Goal: Task Accomplishment & Management: Use online tool/utility

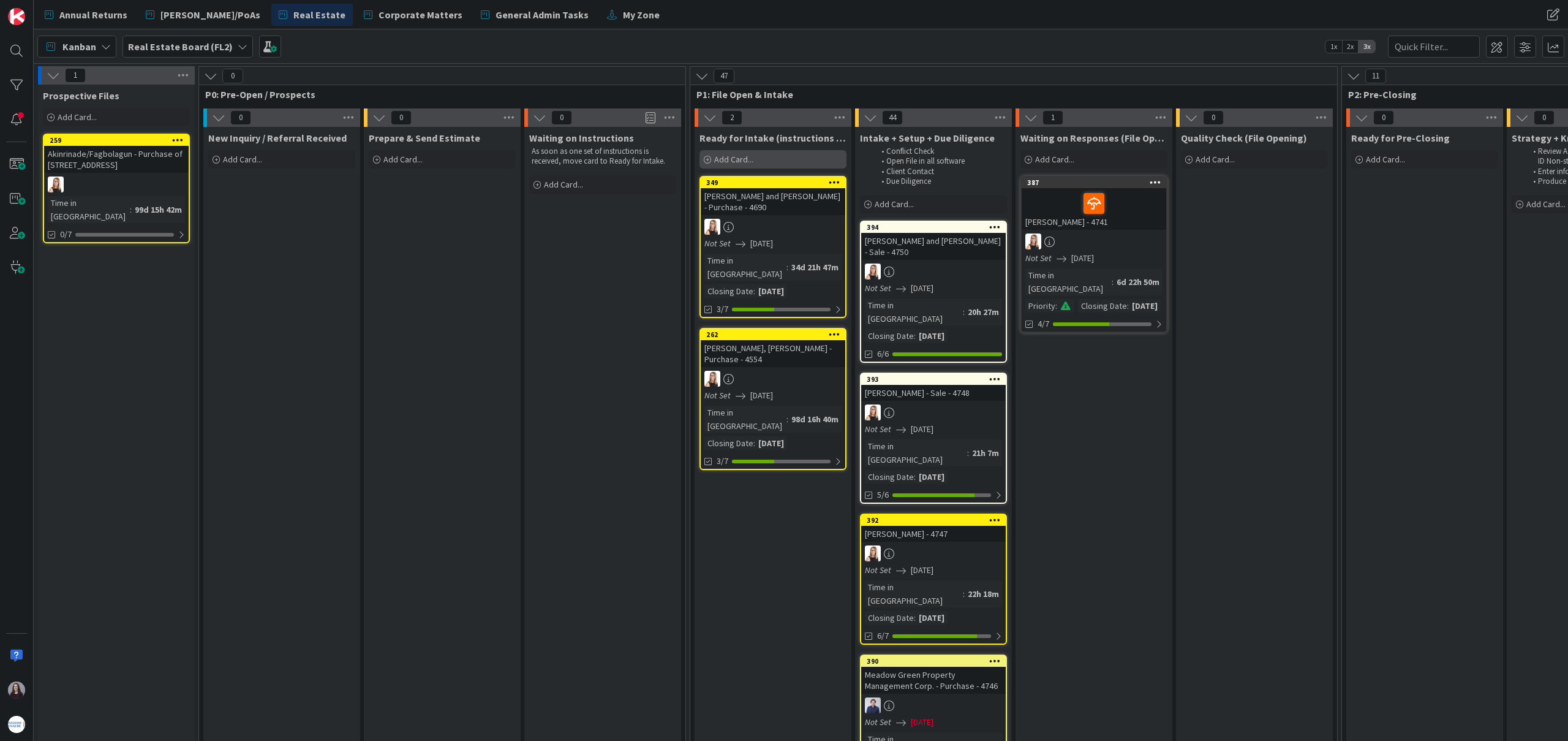
click at [765, 157] on div "Add Card..." at bounding box center [773, 159] width 147 height 19
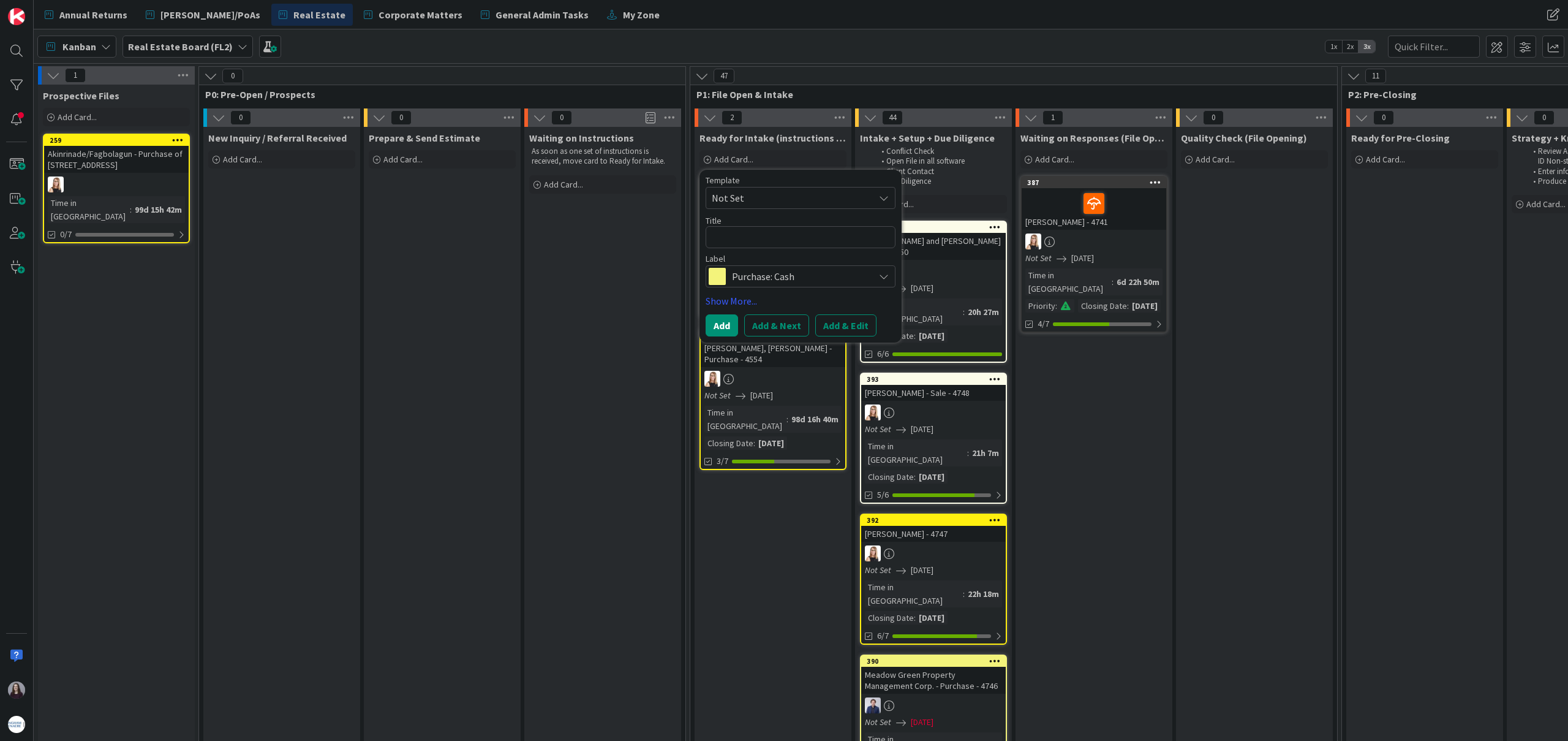
click at [760, 191] on span "Not Set" at bounding box center [788, 198] width 153 height 16
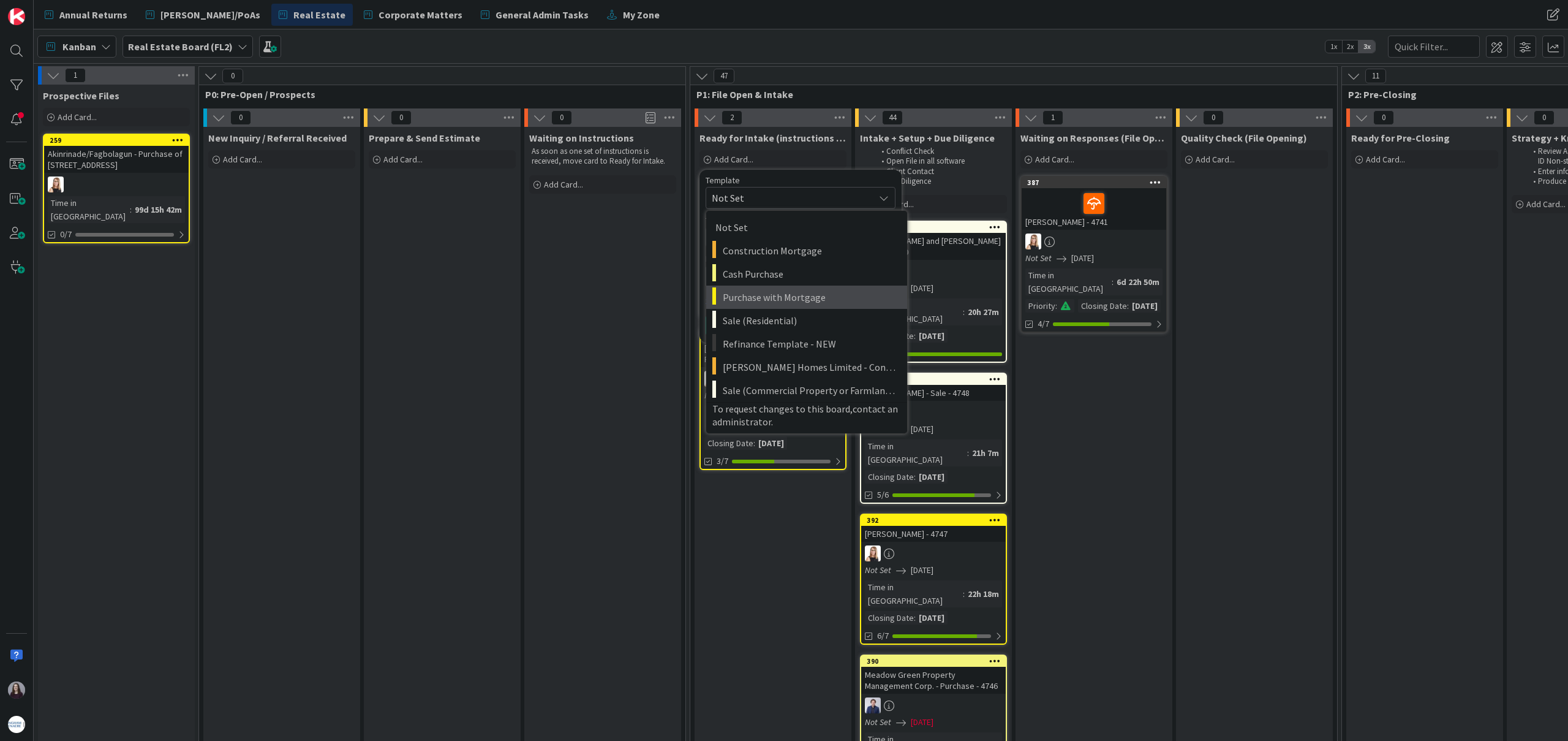
click at [761, 296] on span "Purchase with Mortgage" at bounding box center [810, 297] width 175 height 16
type textarea "x"
type textarea "Purchase with Mortgage"
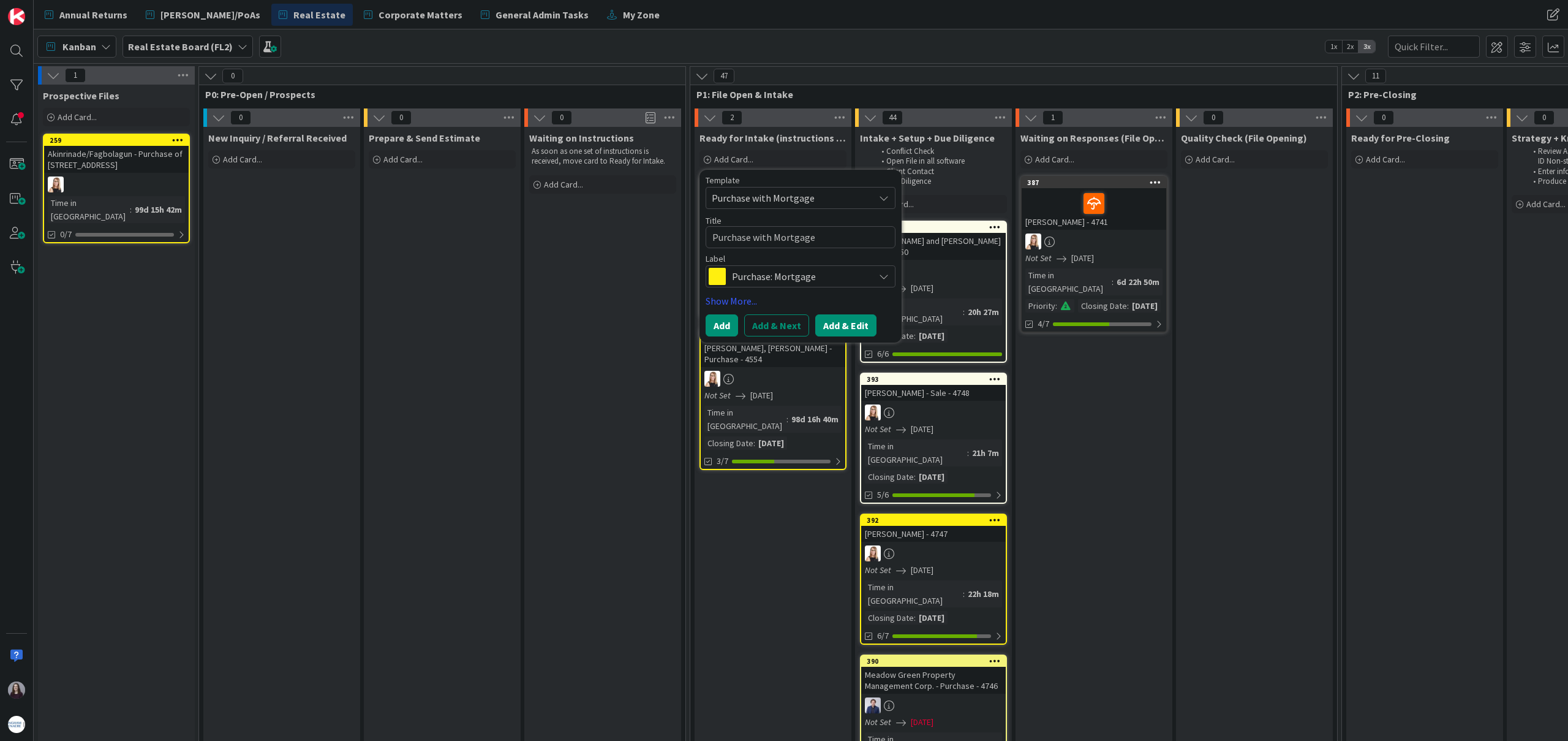
click at [844, 320] on button "Add & Edit" at bounding box center [845, 326] width 61 height 22
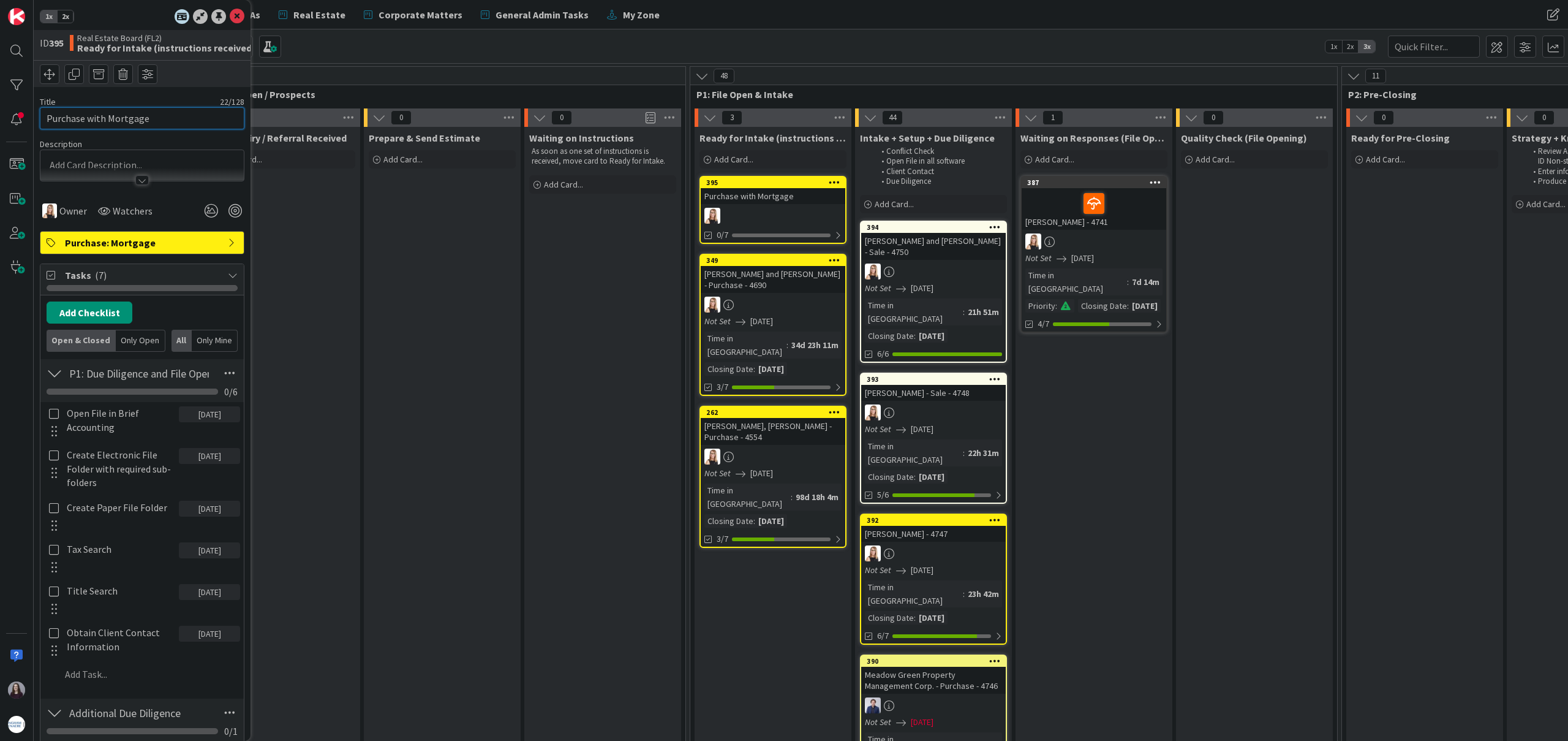
drag, startPoint x: 177, startPoint y: 117, endPoint x: 57, endPoint y: 109, distance: 120.3
click at [57, 109] on input "Purchase with Mortgage" at bounding box center [142, 118] width 205 height 22
type input "[PERSON_NAME] - 4751"
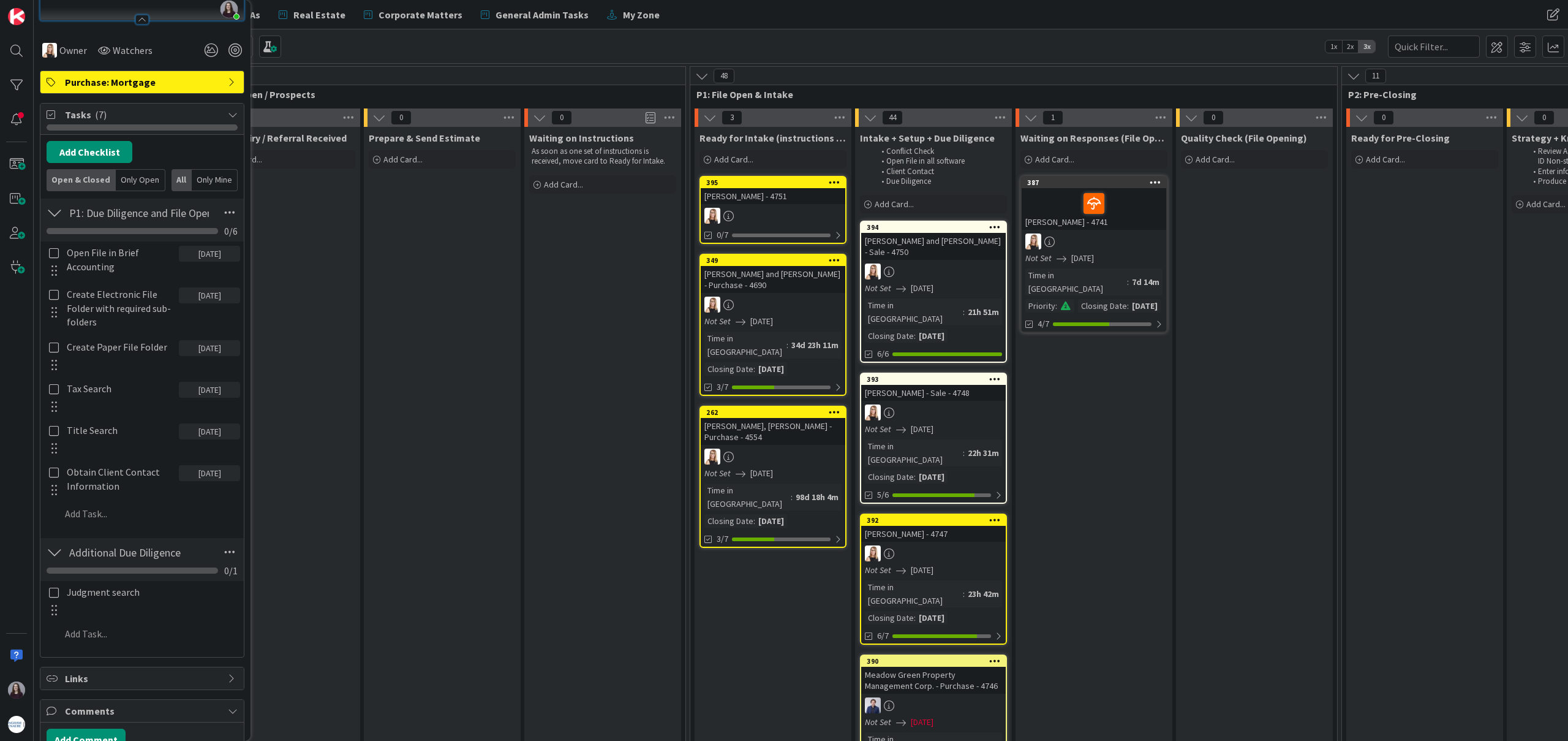
scroll to position [250, 0]
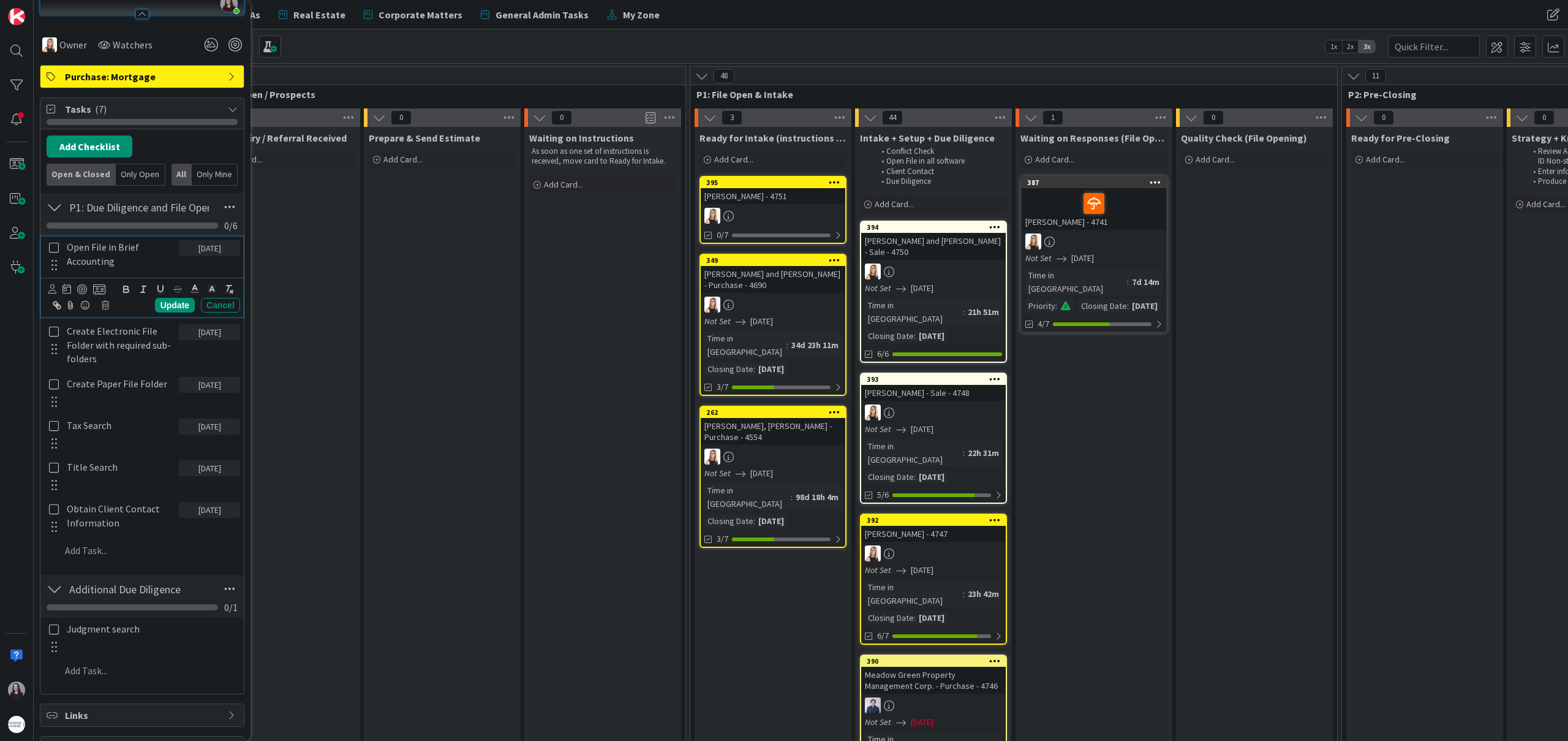
click at [55, 249] on icon at bounding box center [54, 247] width 10 height 11
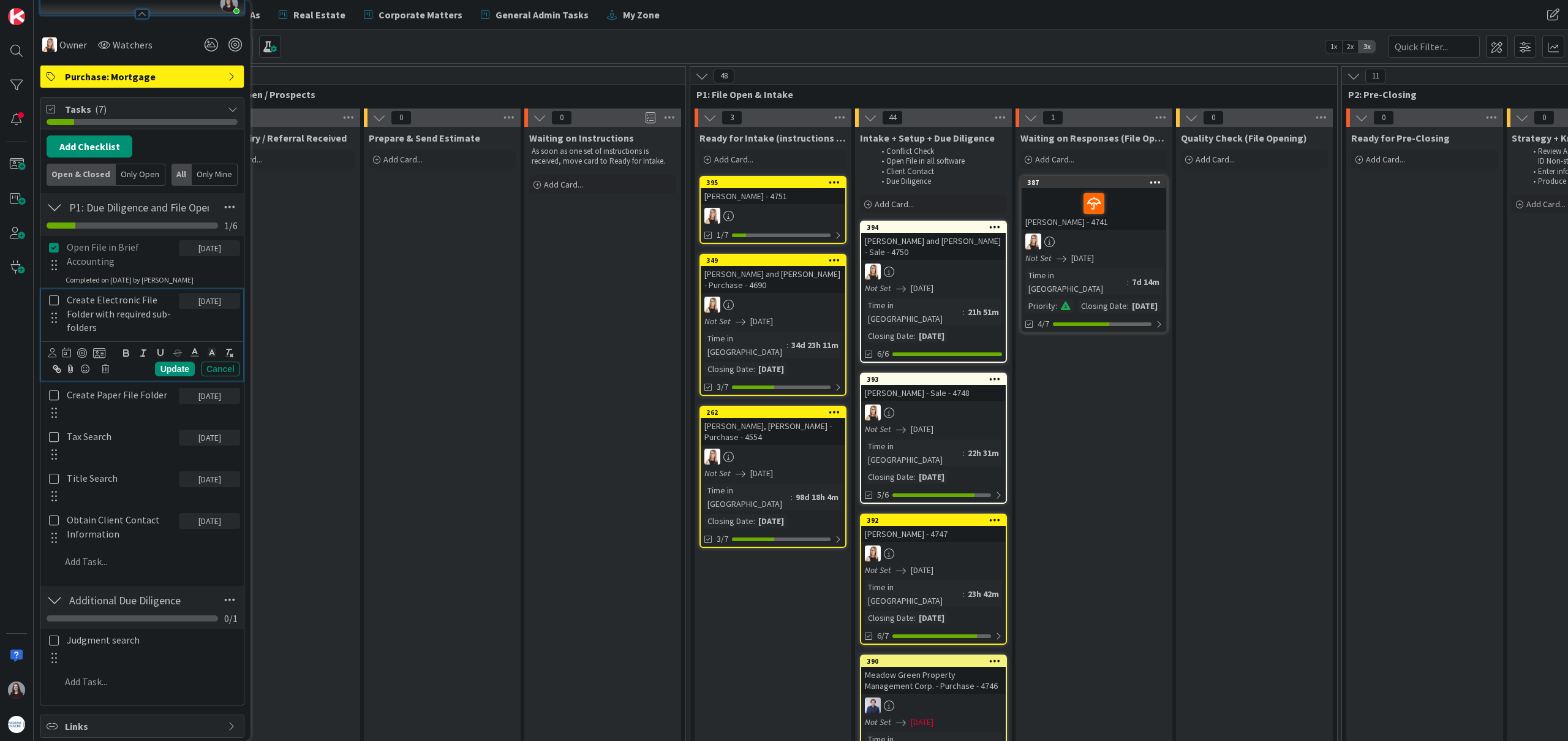
click at [54, 300] on icon at bounding box center [54, 300] width 10 height 11
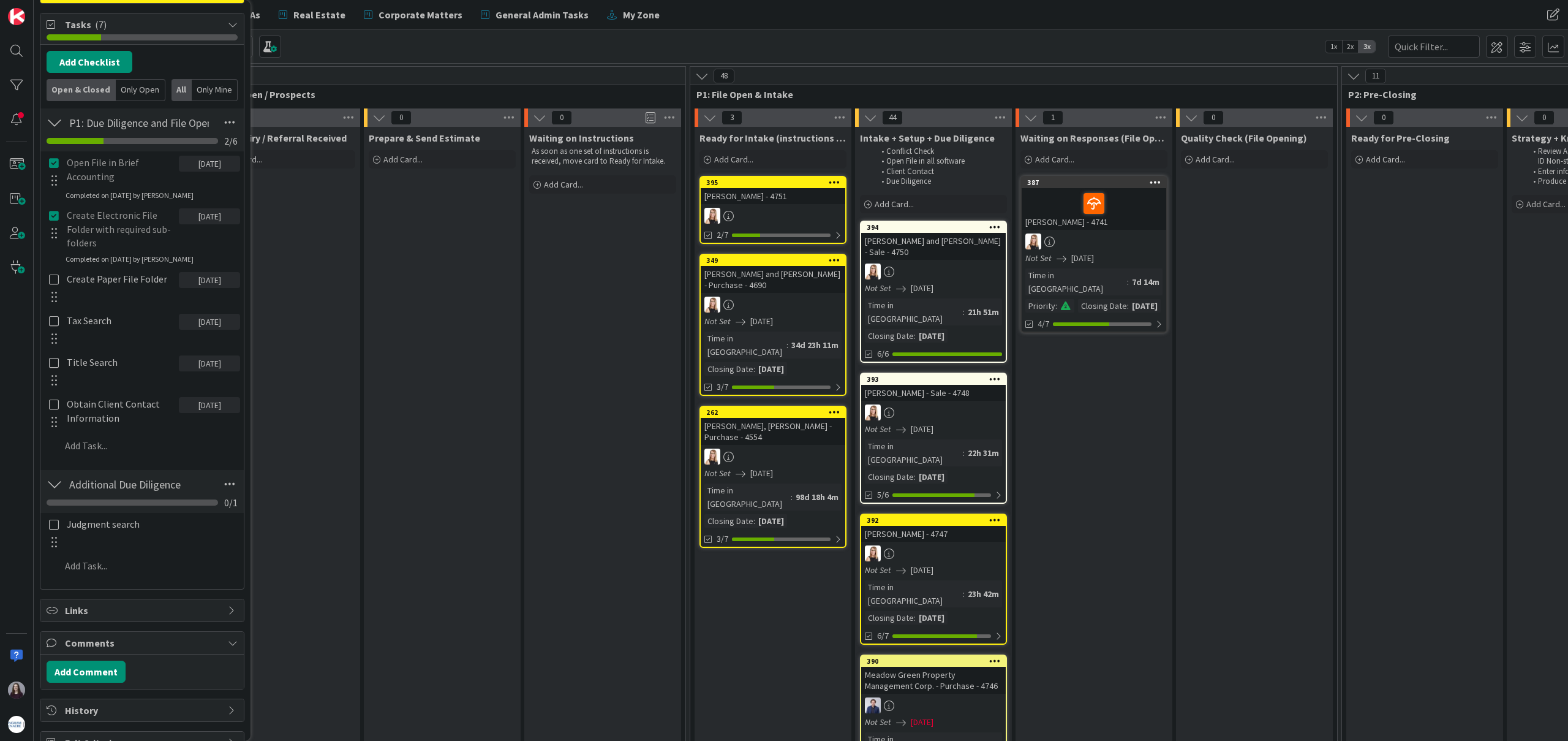
scroll to position [342, 0]
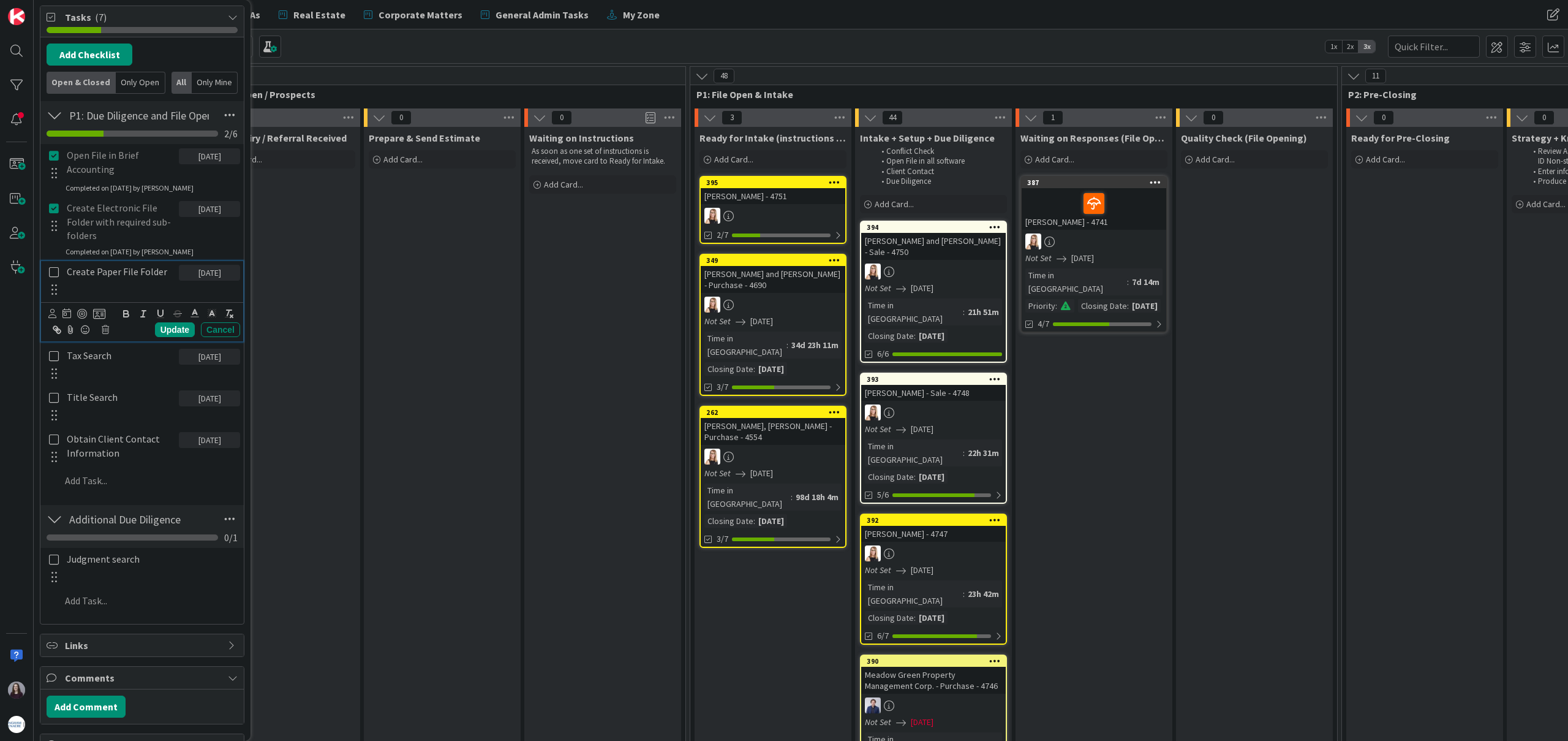
click at [54, 273] on icon at bounding box center [54, 272] width 10 height 11
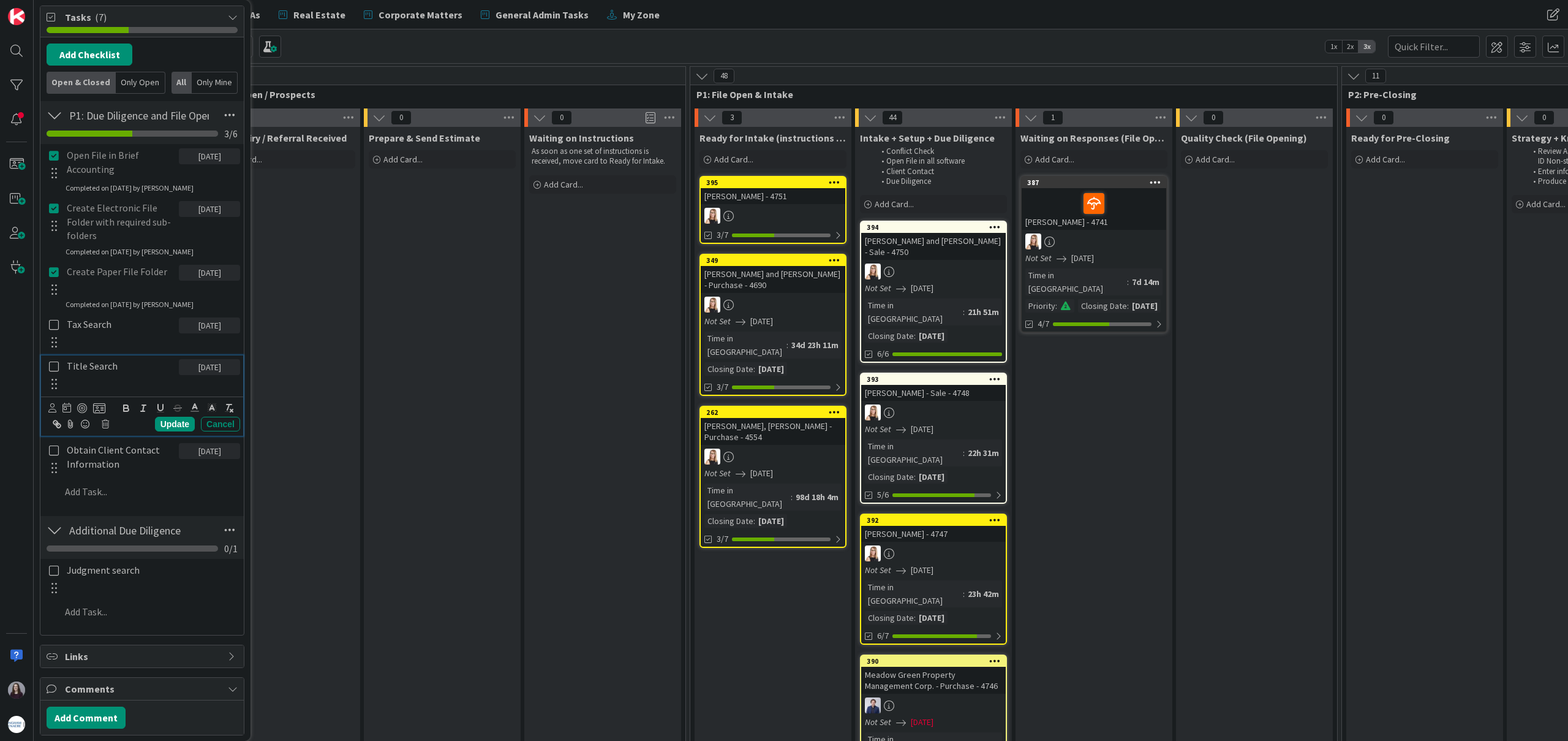
click at [54, 366] on icon at bounding box center [54, 366] width 10 height 11
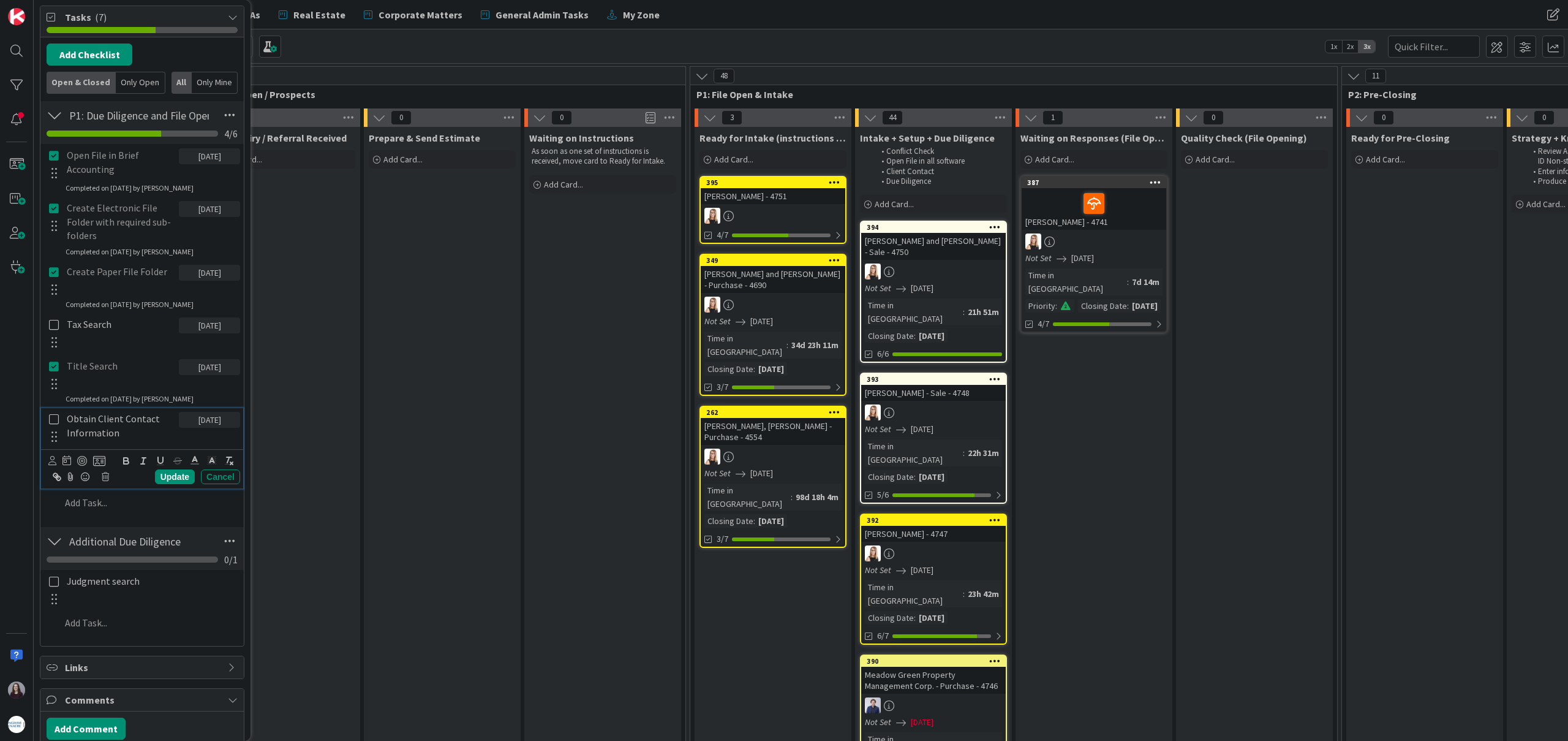
click at [54, 421] on icon at bounding box center [54, 420] width 10 height 11
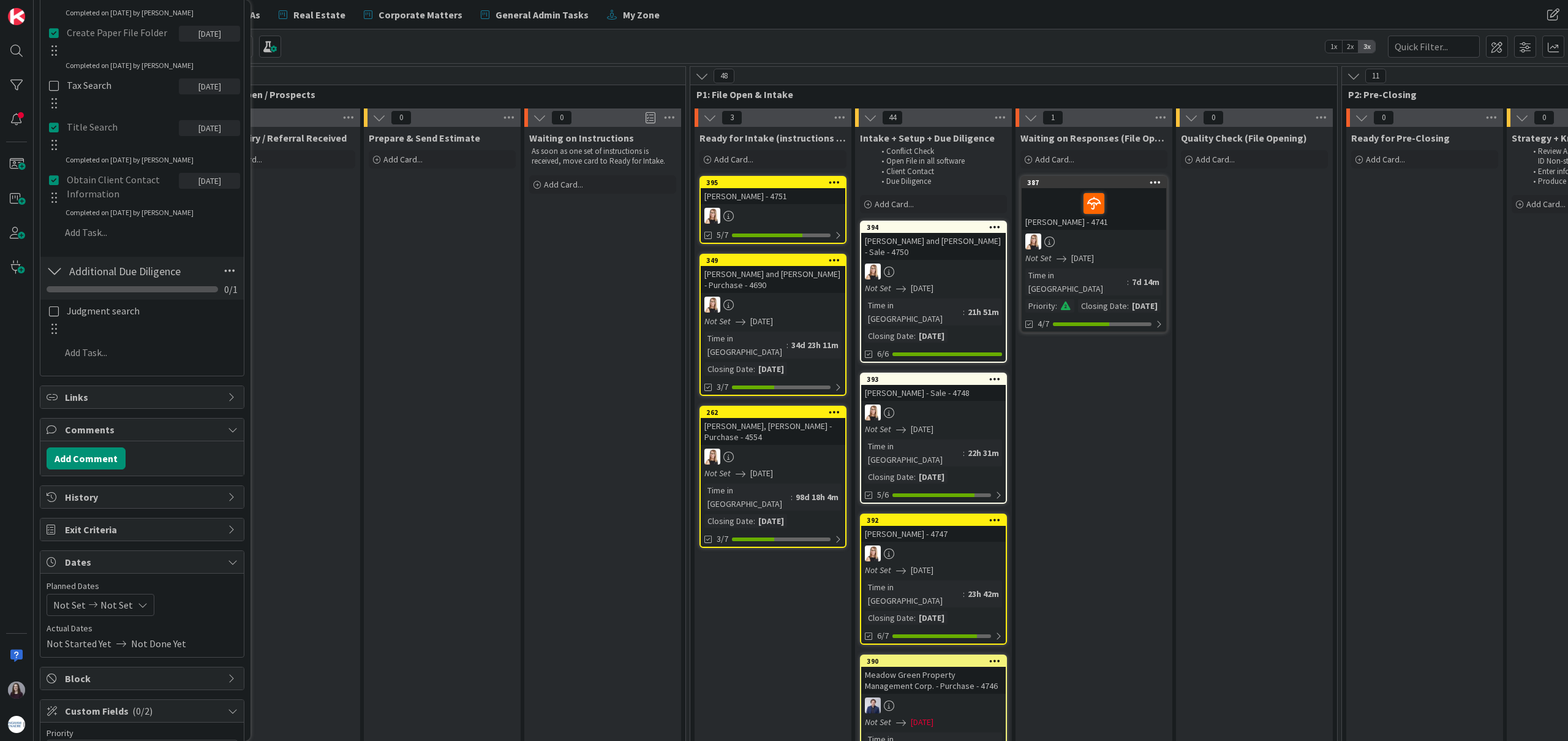
scroll to position [590, 0]
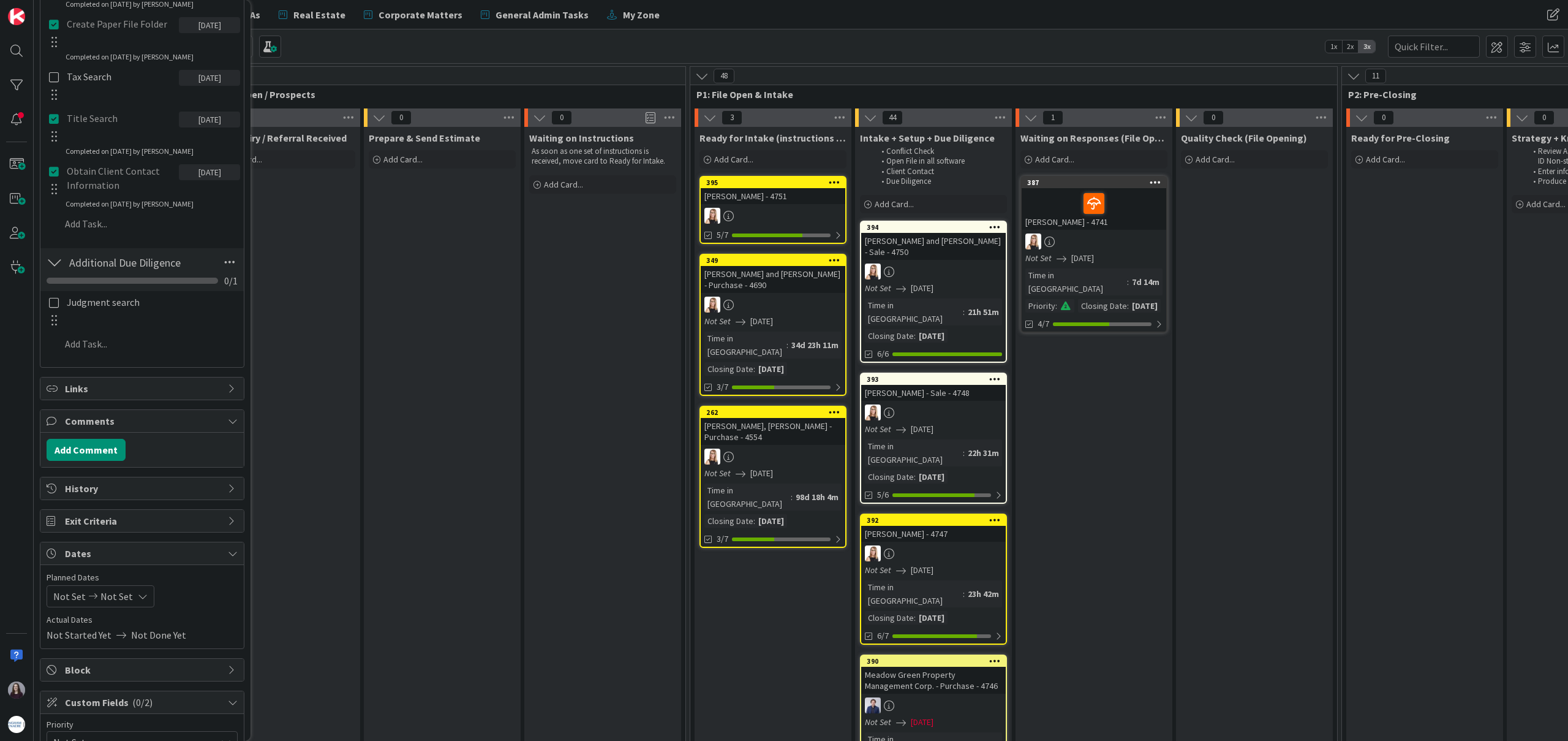
click at [55, 309] on div at bounding box center [54, 311] width 16 height 38
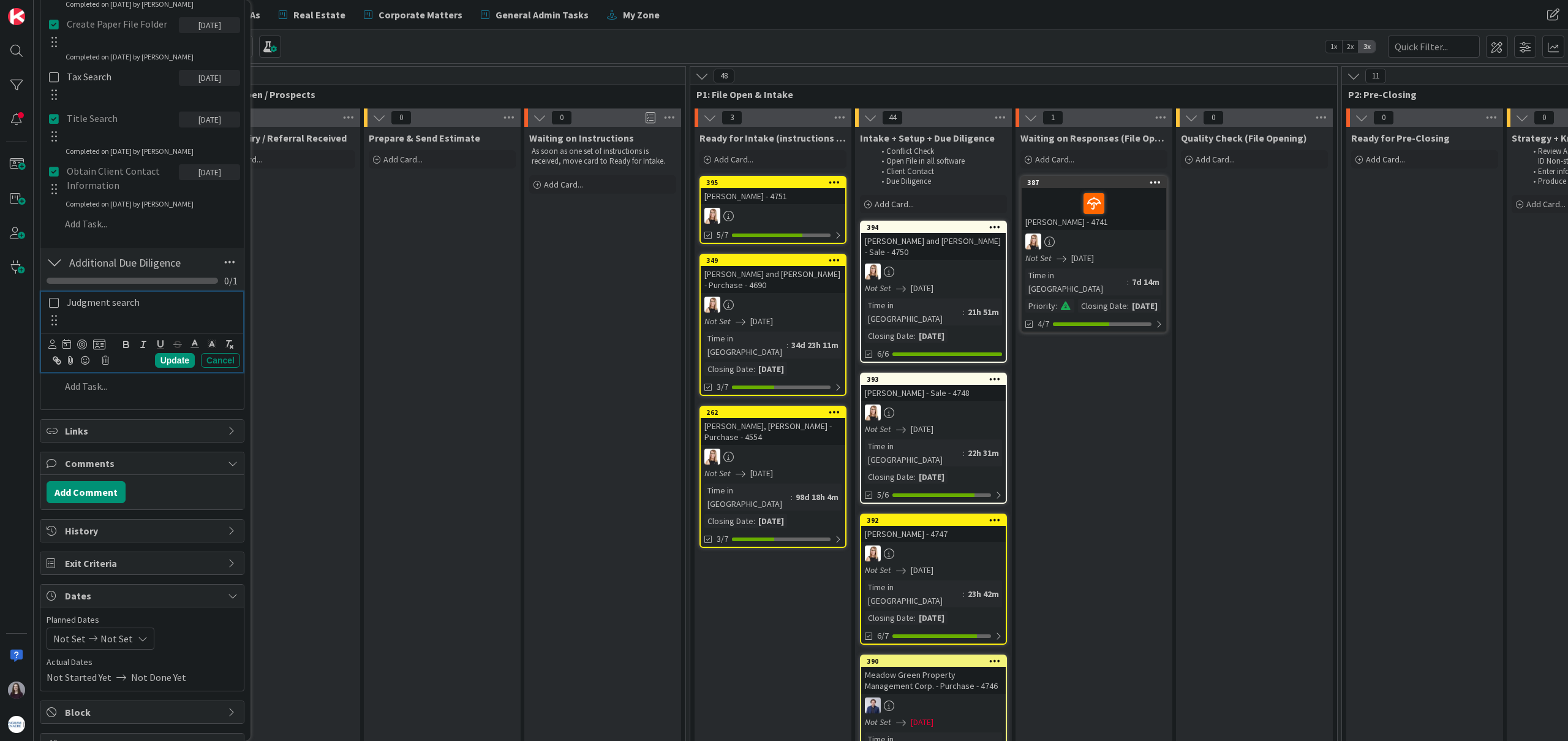
click at [55, 304] on icon at bounding box center [54, 303] width 10 height 11
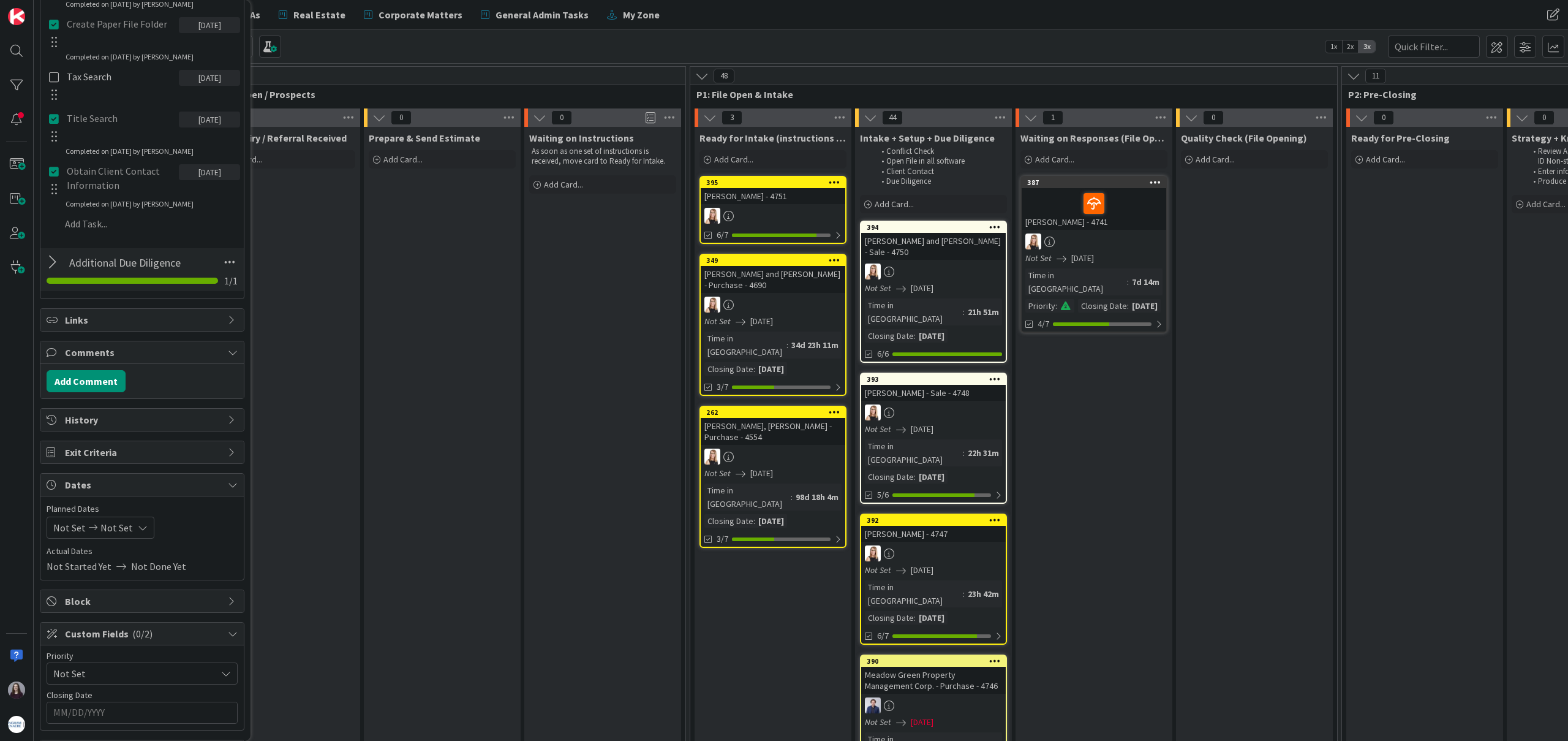
scroll to position [687, 0]
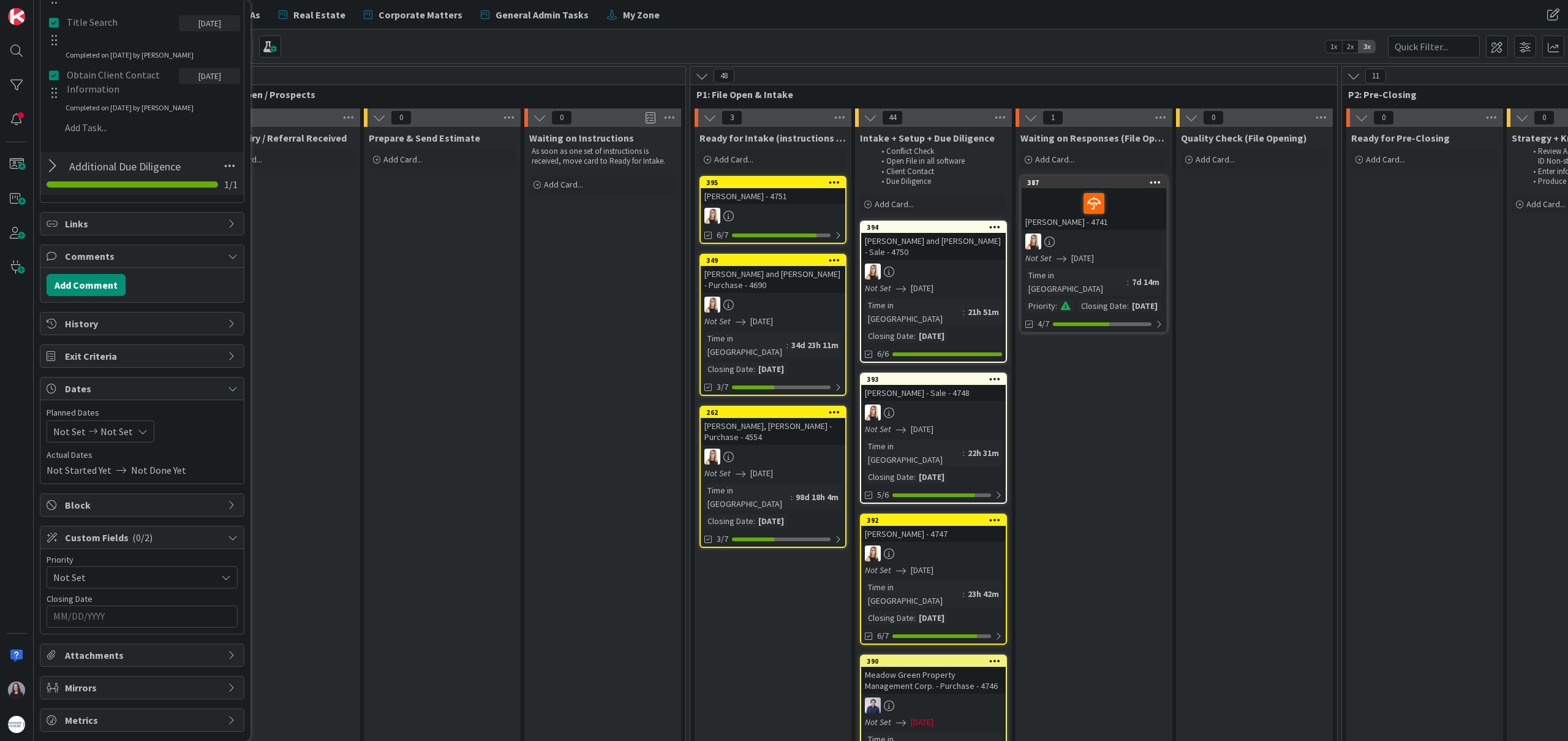
click at [128, 434] on span "Not Set" at bounding box center [117, 431] width 33 height 15
click at [220, 463] on div "Move forward to switch to the next month." at bounding box center [216, 470] width 24 height 20
click at [114, 537] on td "7" at bounding box center [120, 537] width 24 height 23
type input "[DATE]"
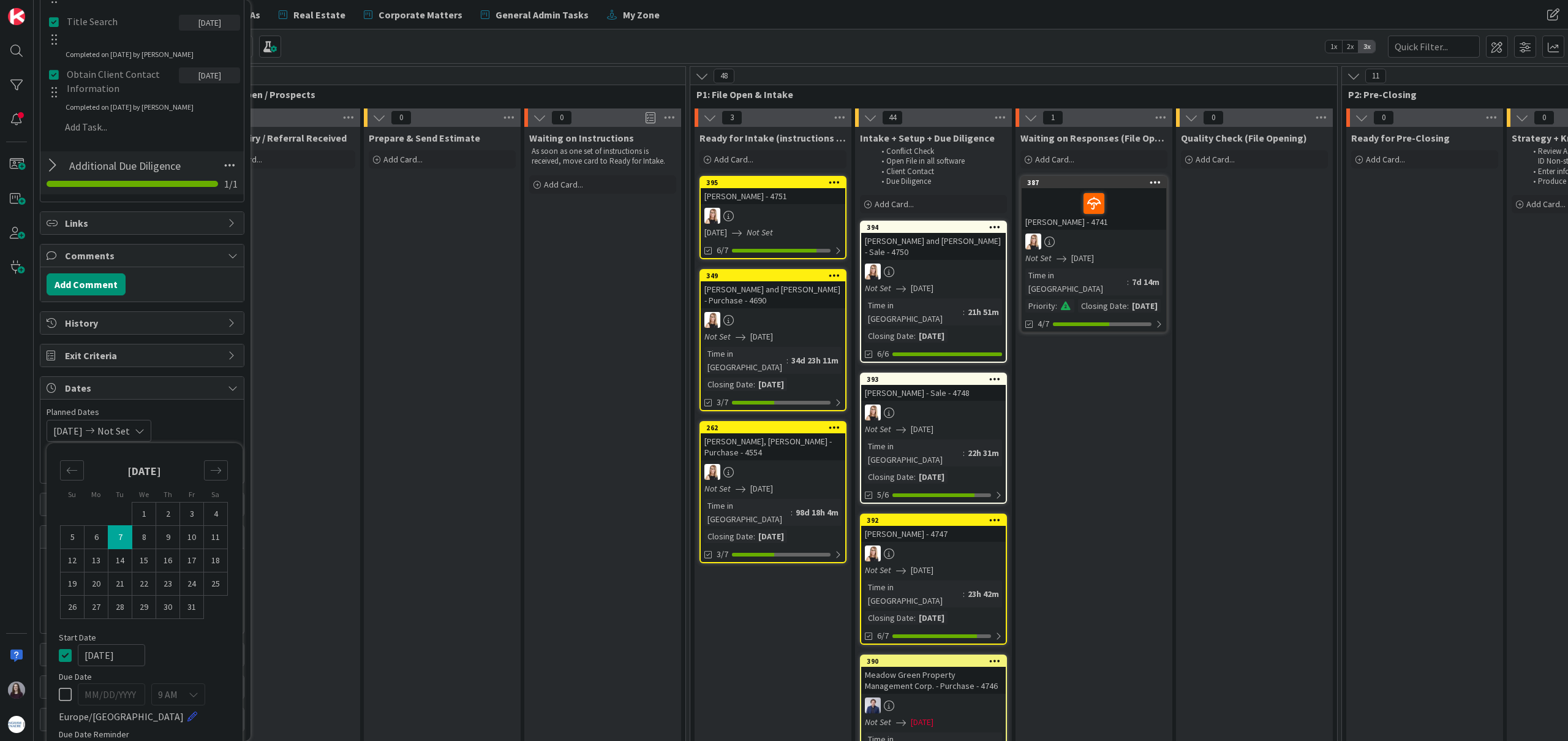
click at [114, 537] on td "7" at bounding box center [120, 537] width 24 height 23
type input "[DATE]"
click at [64, 653] on icon at bounding box center [65, 655] width 13 height 15
click at [211, 417] on span "Planned Dates" at bounding box center [142, 412] width 191 height 13
click at [144, 615] on input "MM/DD/YYYY" at bounding box center [142, 616] width 178 height 21
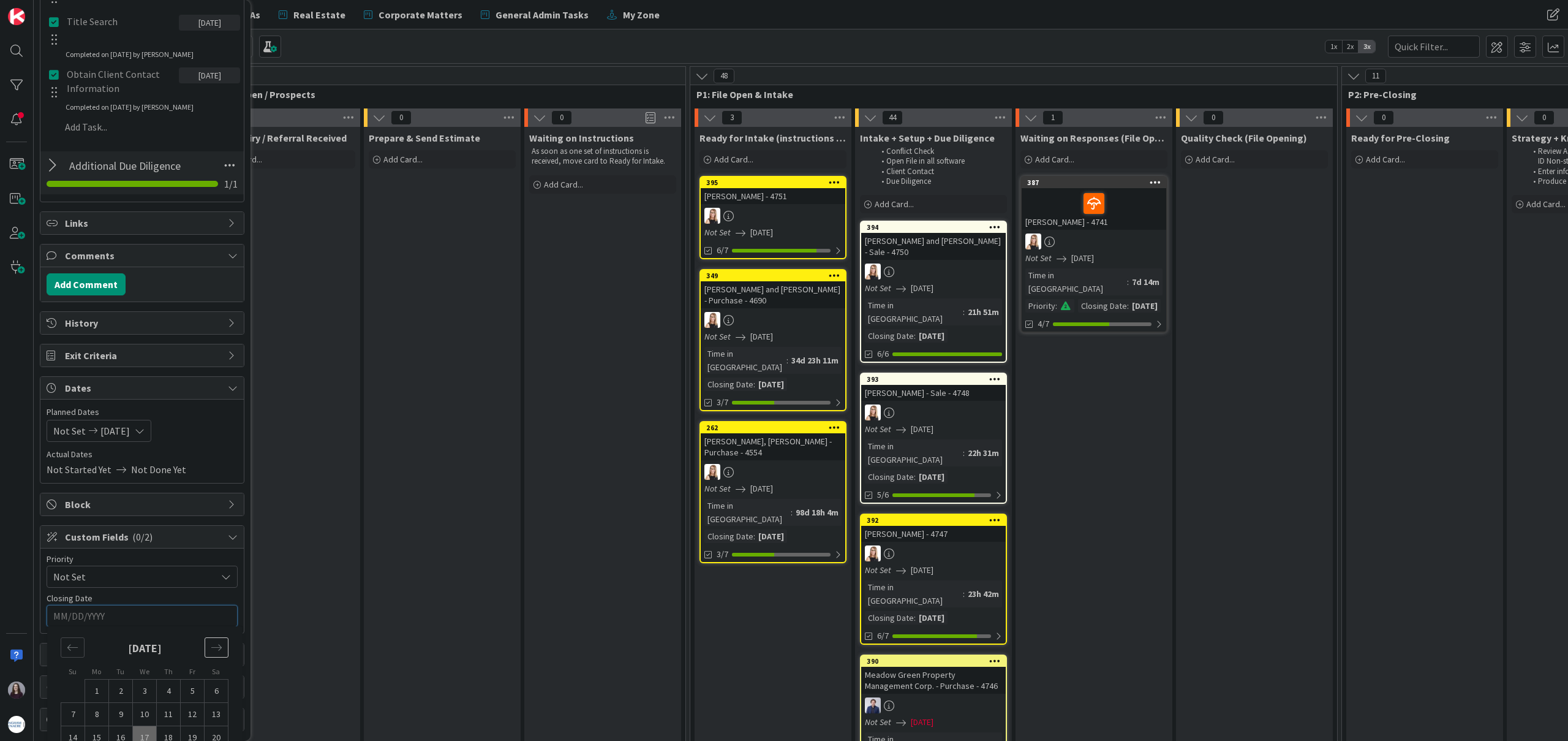
click at [211, 646] on icon "Move forward to switch to the next month." at bounding box center [216, 647] width 12 height 12
click at [121, 716] on td "7" at bounding box center [121, 714] width 24 height 23
type input "[DATE]"
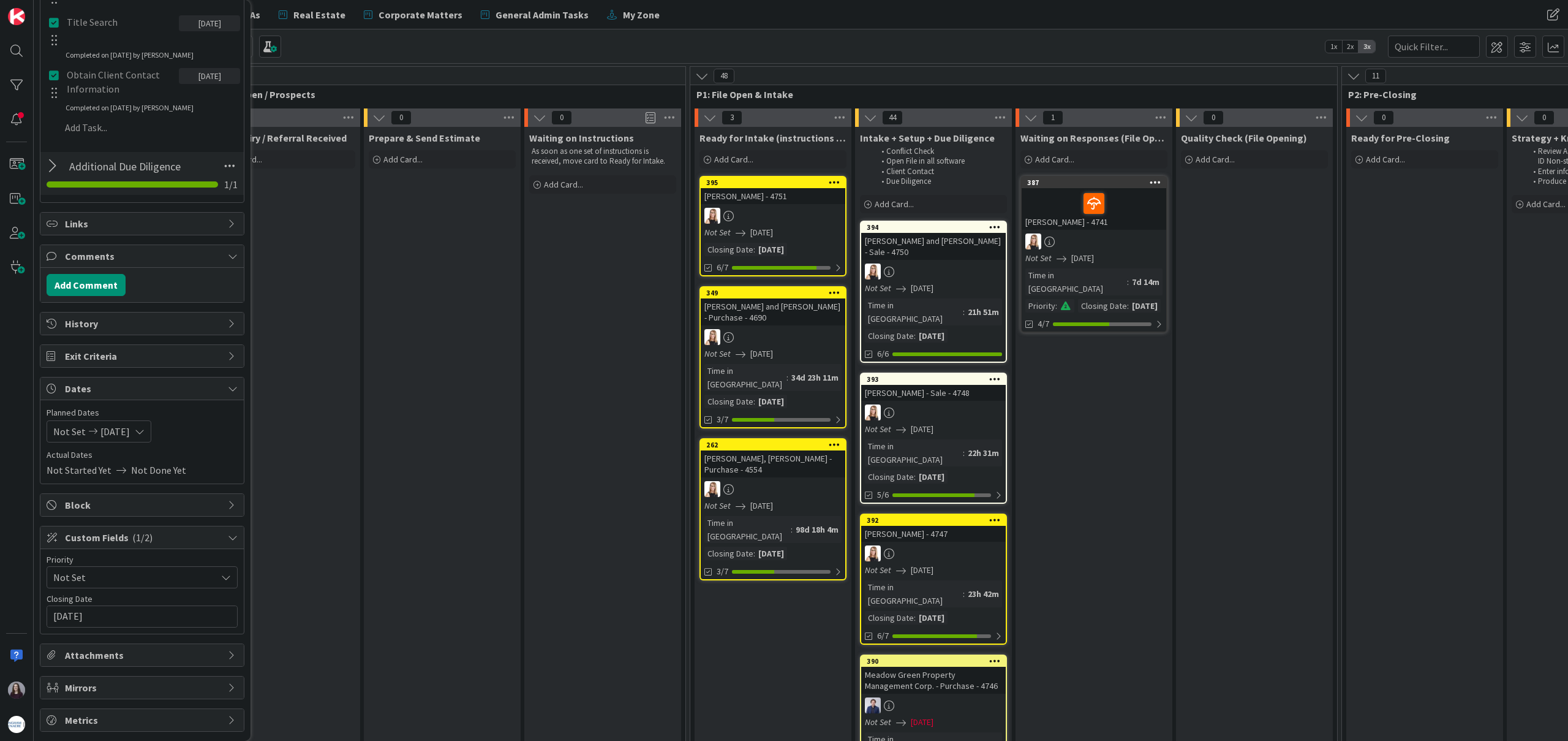
scroll to position [0, 0]
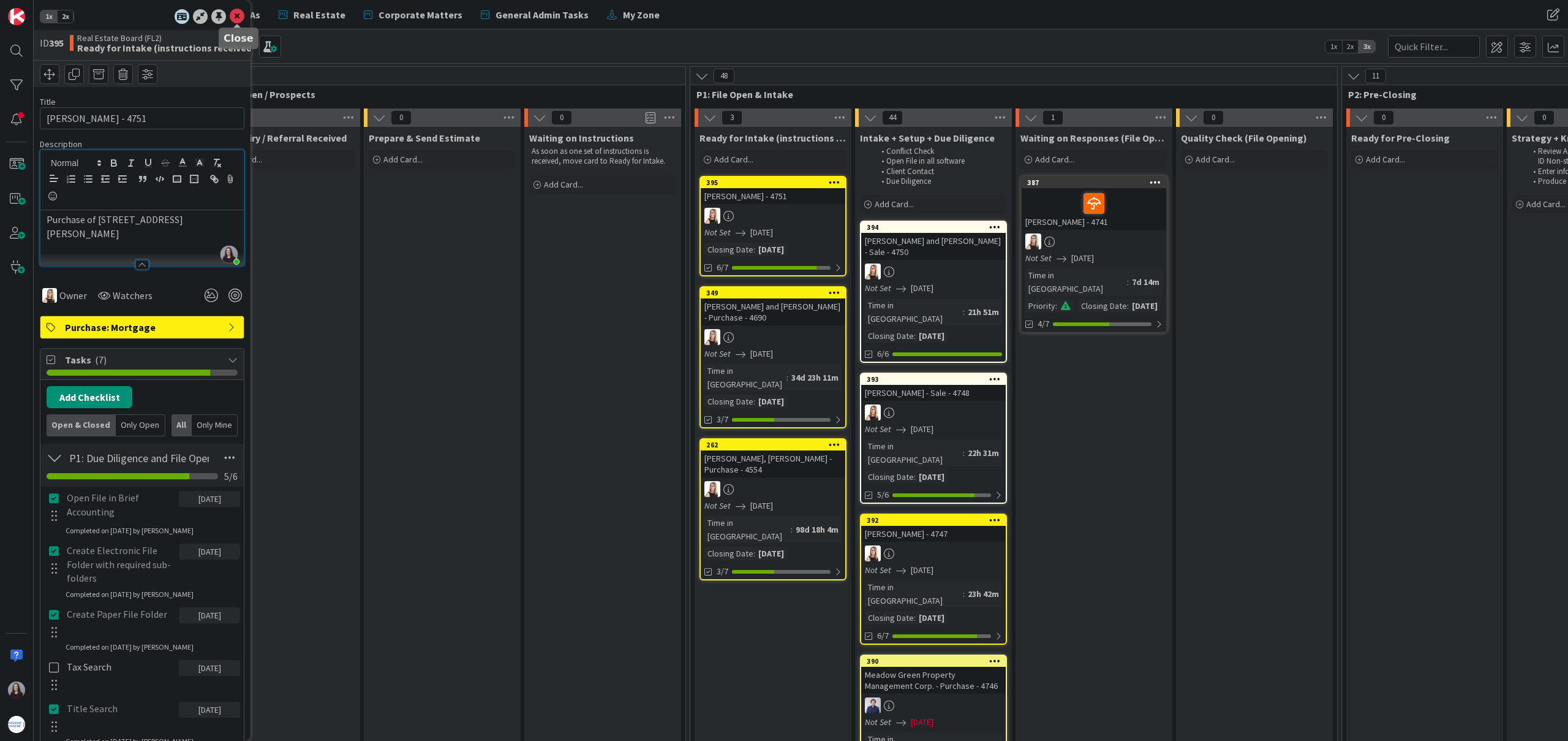
click at [236, 17] on icon at bounding box center [237, 17] width 15 height 15
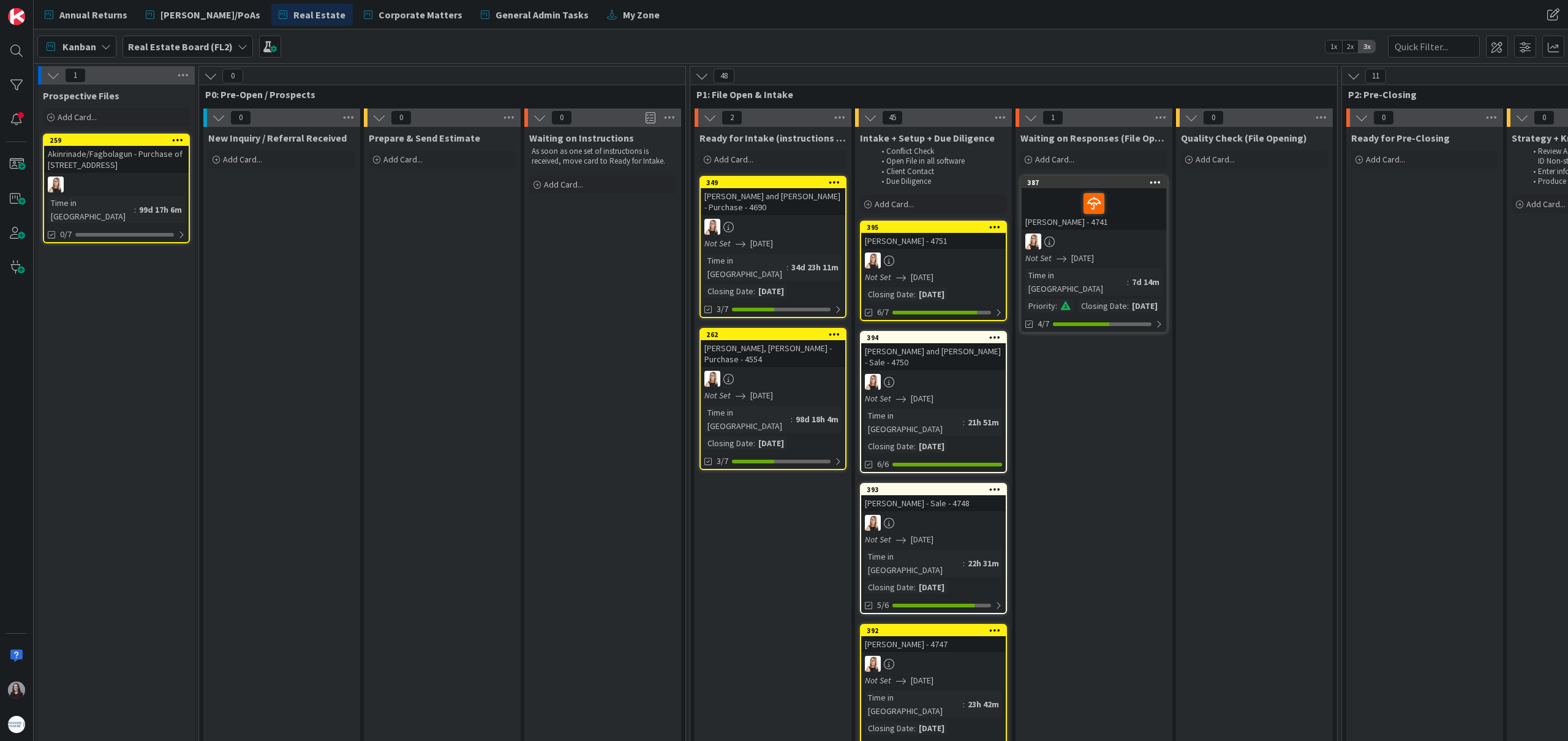
drag, startPoint x: 802, startPoint y: 181, endPoint x: 931, endPoint y: 14, distance: 211.0
